Goal: Find specific page/section: Find specific page/section

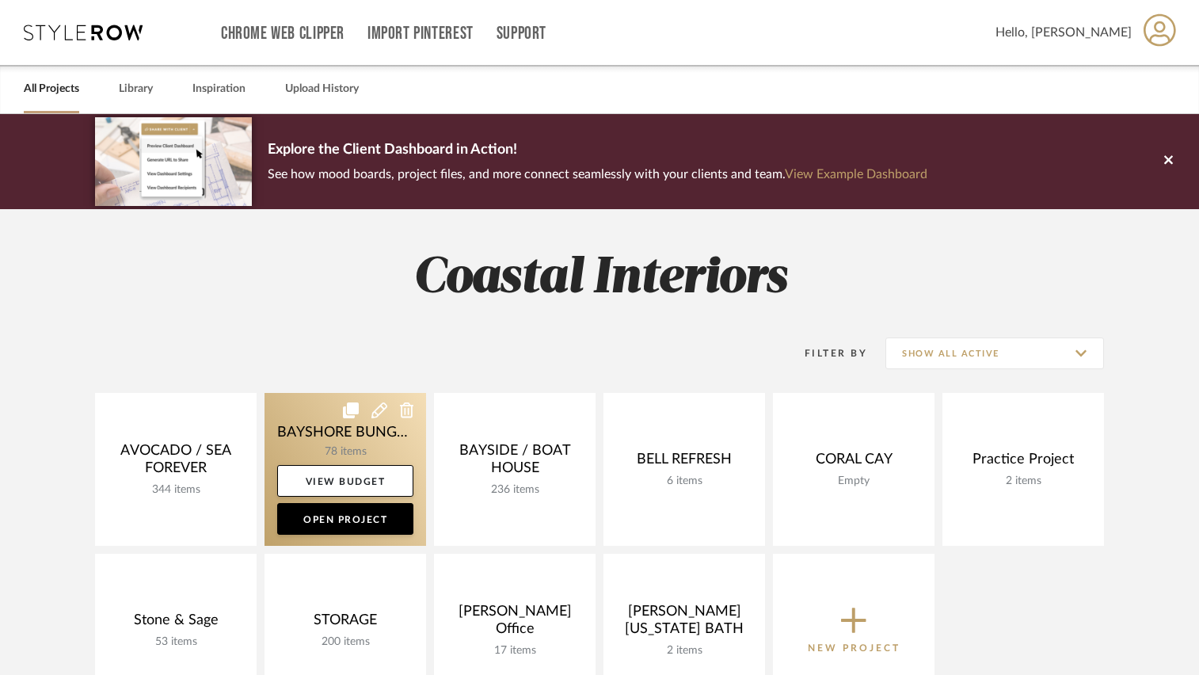
click at [340, 428] on link at bounding box center [346, 469] width 162 height 153
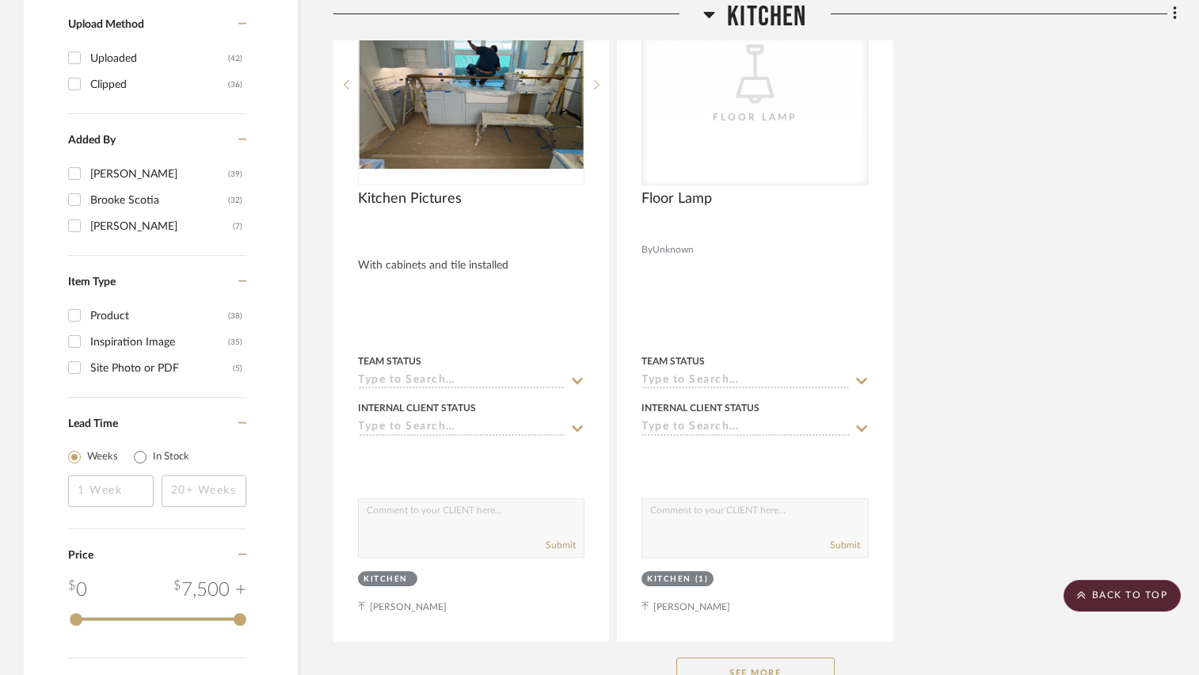
scroll to position [2218, 0]
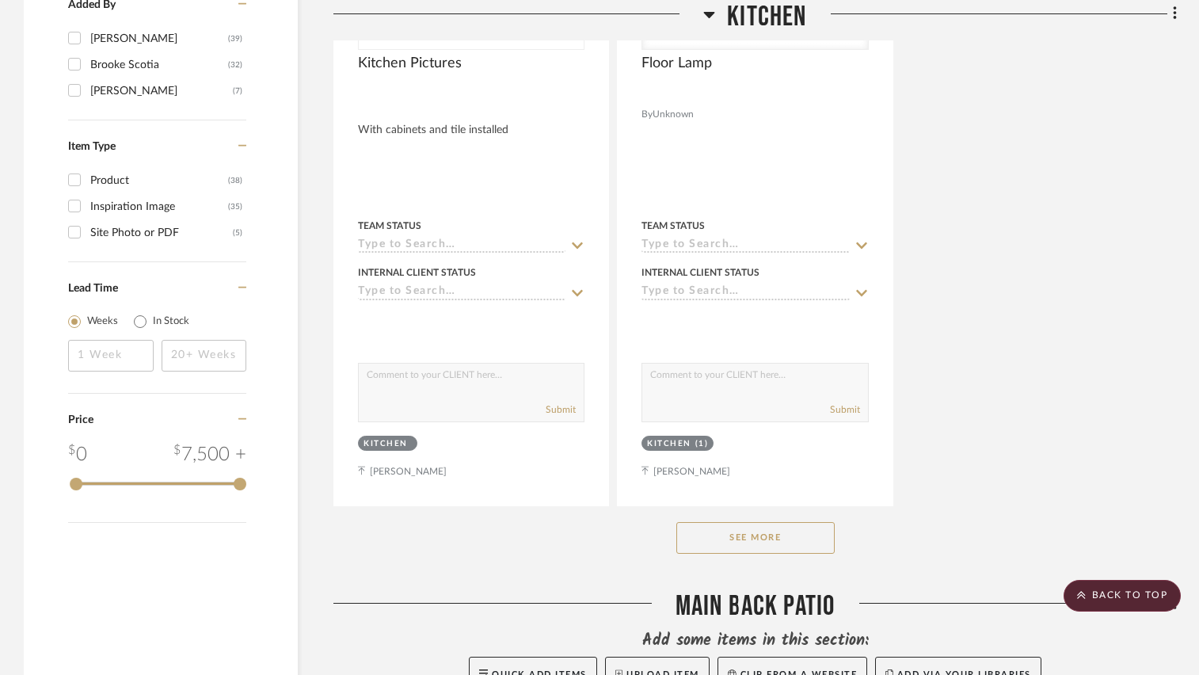
click at [767, 531] on button "See More" at bounding box center [755, 538] width 158 height 32
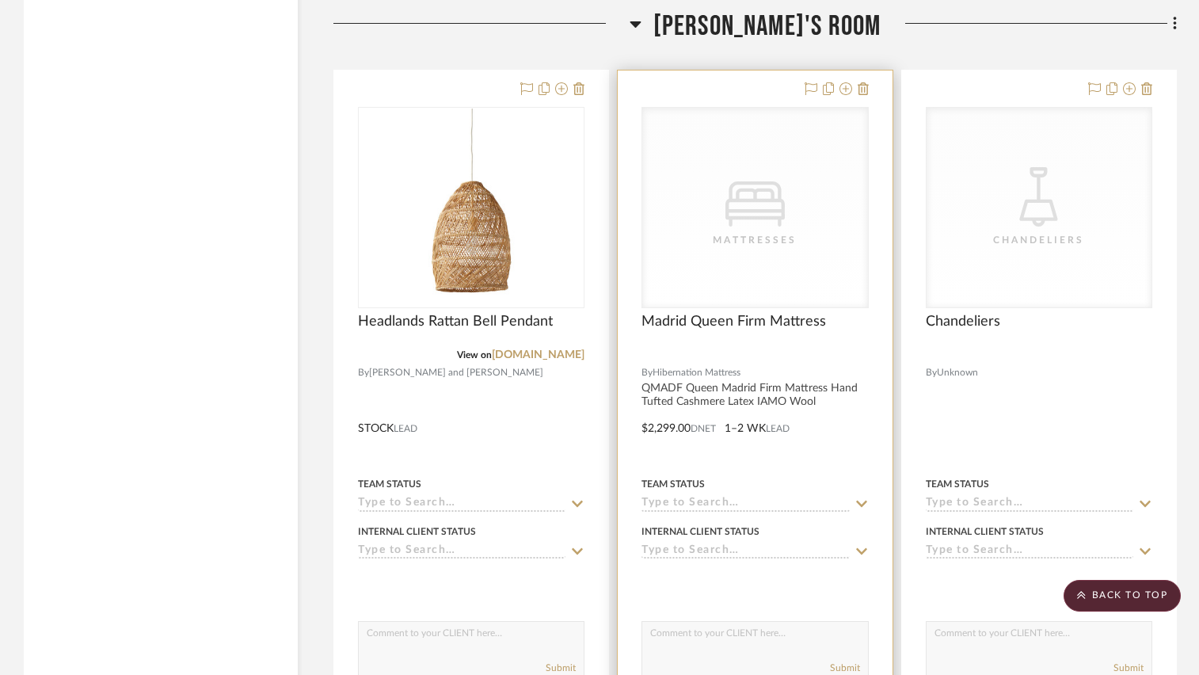
scroll to position [10455, 0]
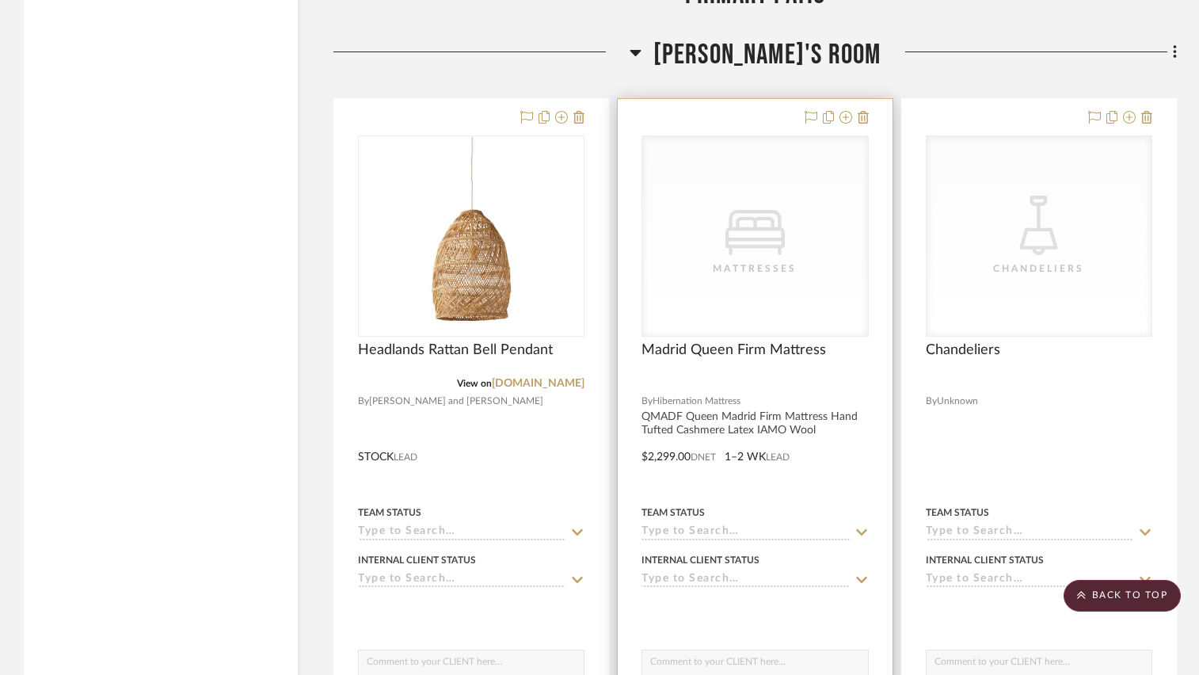
click at [736, 383] on div at bounding box center [755, 383] width 227 height 14
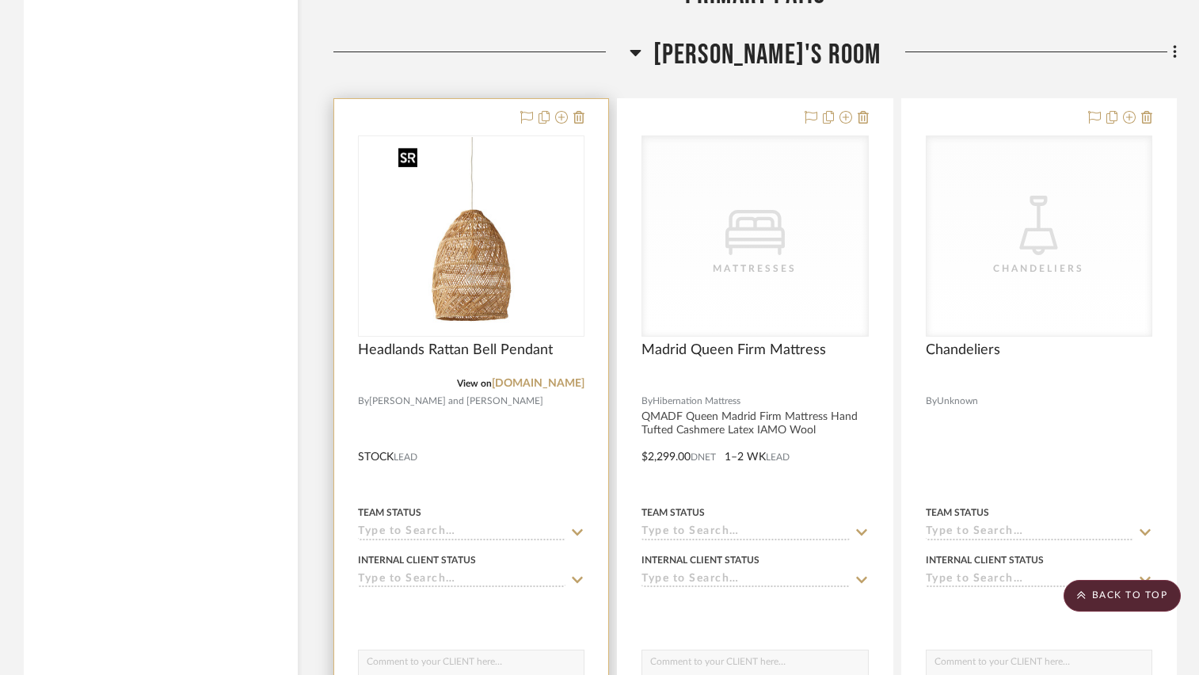
click at [456, 266] on img "0" at bounding box center [471, 236] width 158 height 198
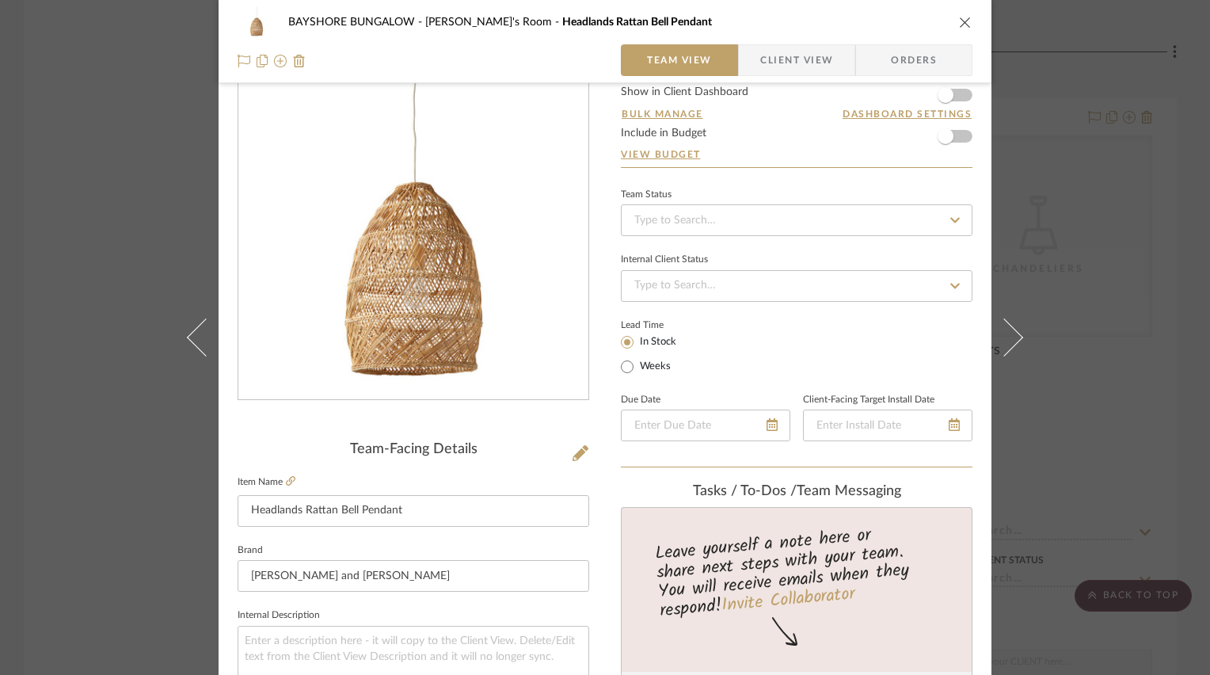
scroll to position [0, 0]
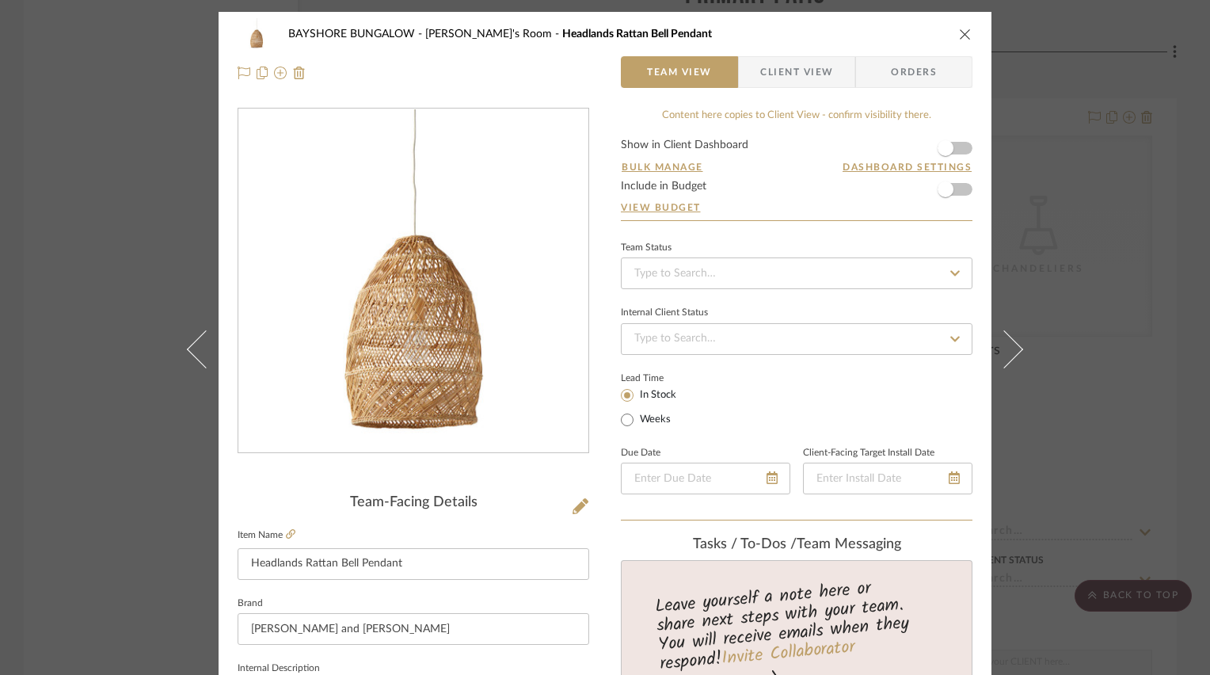
click at [939, 34] on div "BAYSHORE BUNGALOW Madi's Room Headlands Rattan Bell Pendant" at bounding box center [616, 34] width 657 height 11
click at [961, 27] on button "close" at bounding box center [965, 34] width 14 height 14
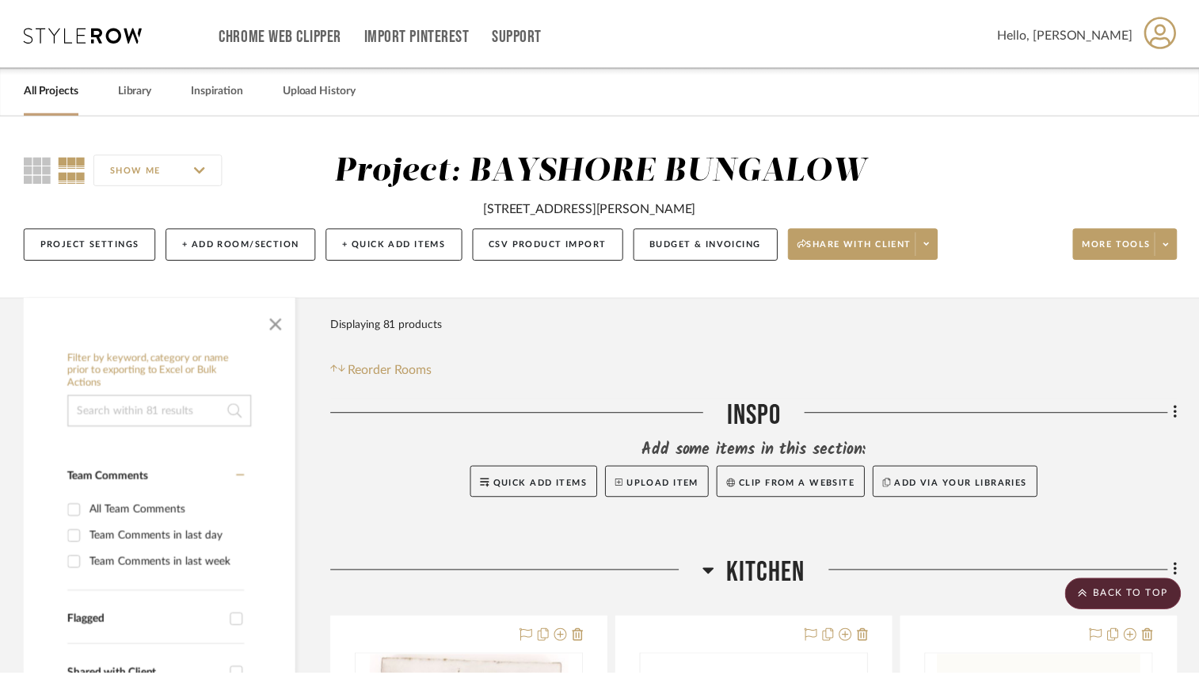
scroll to position [10455, 0]
